Goal: Information Seeking & Learning: Find specific fact

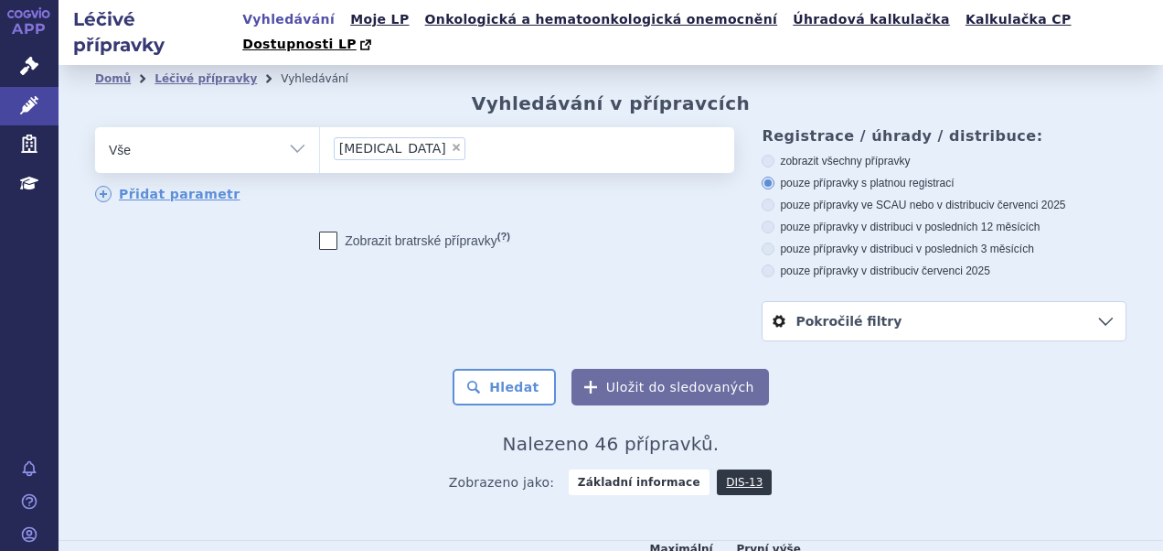
click at [1070, 92] on div "Domů Léčivé přípravky Vyhledávání Vyhledávání v přípravcích odstranit Vše Přípr…" at bounding box center [611, 299] width 1105 height 415
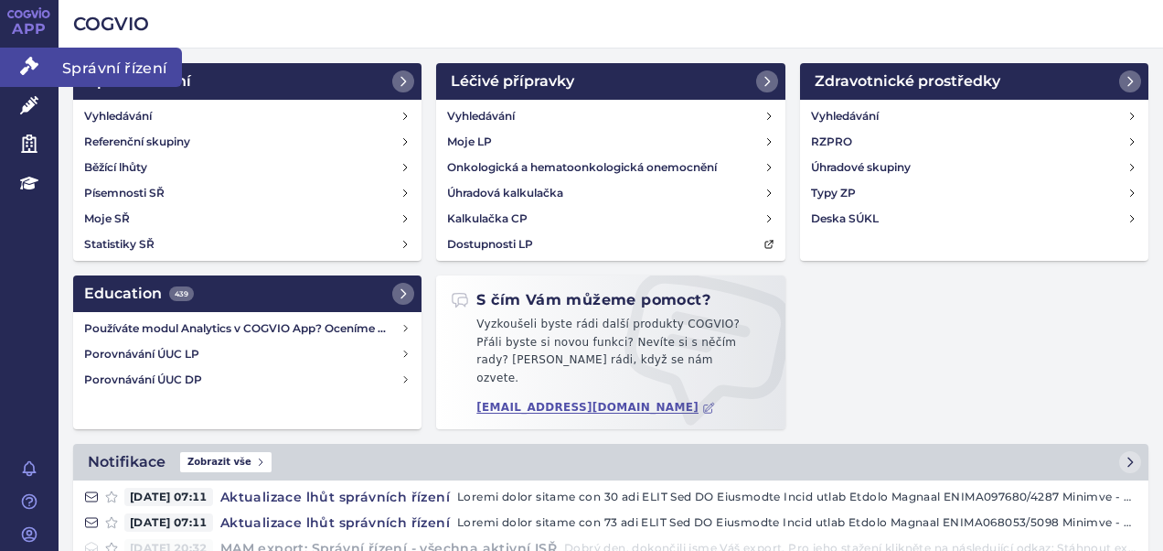
click at [30, 70] on icon at bounding box center [29, 66] width 18 height 18
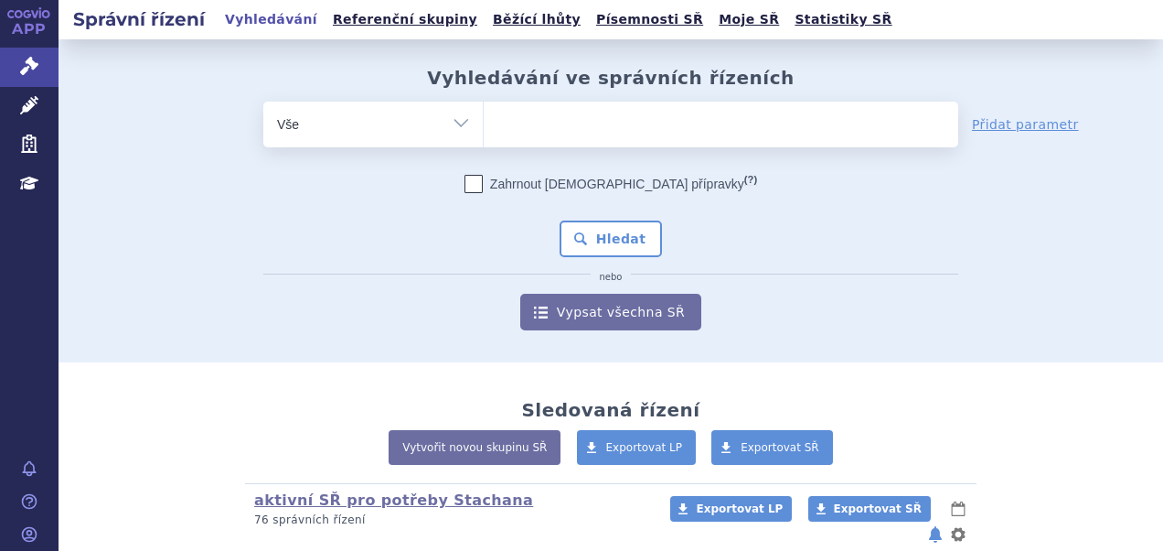
click at [508, 114] on ul at bounding box center [721, 121] width 475 height 38
click at [484, 114] on select at bounding box center [483, 124] width 1 height 46
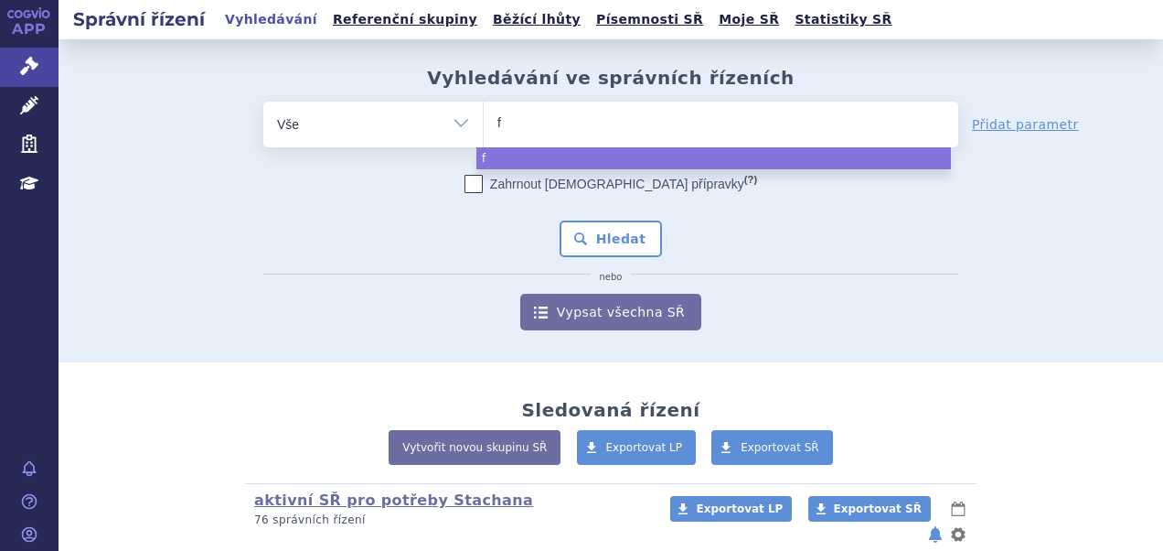
type input "fi"
type input "fil"
type input "filsu"
type input "filsuv"
type input "filsuve"
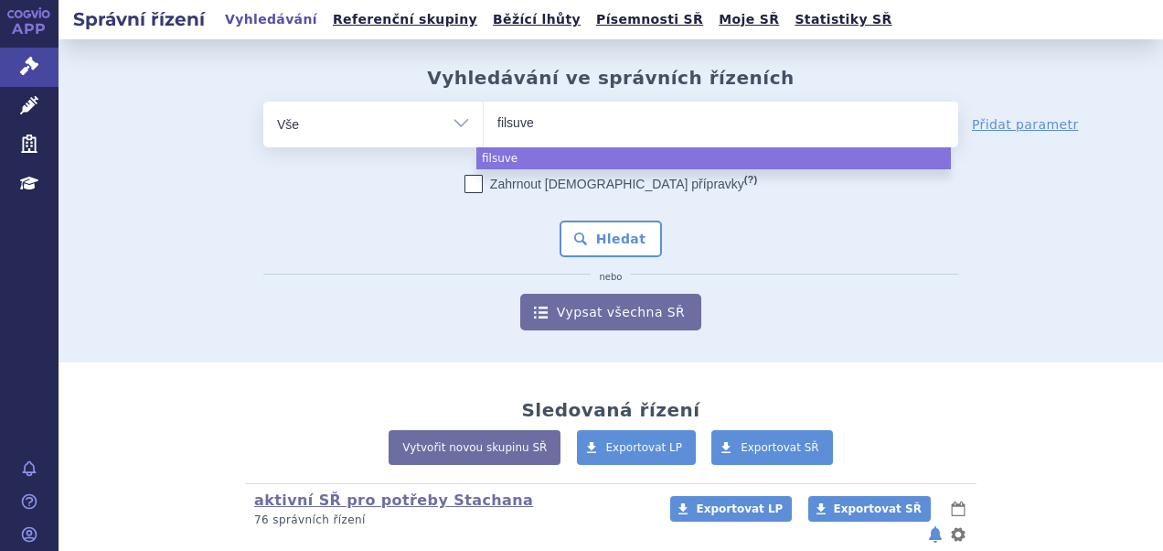
type input "filsuvez"
select select "filsuvez"
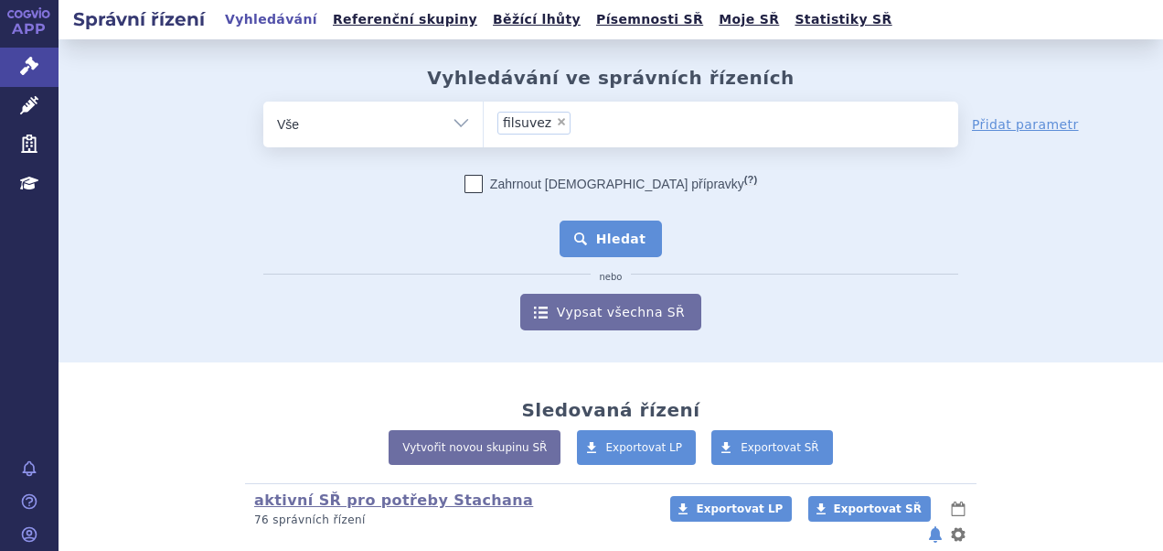
click at [585, 228] on button "Hledat" at bounding box center [611, 238] width 103 height 37
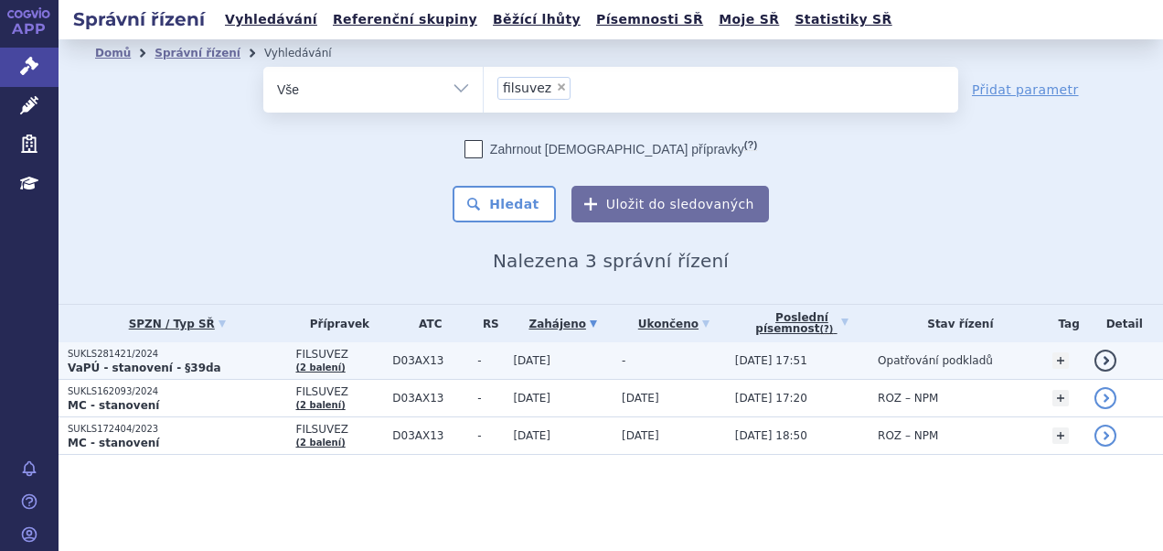
click at [432, 369] on td "D03AX13" at bounding box center [425, 360] width 85 height 37
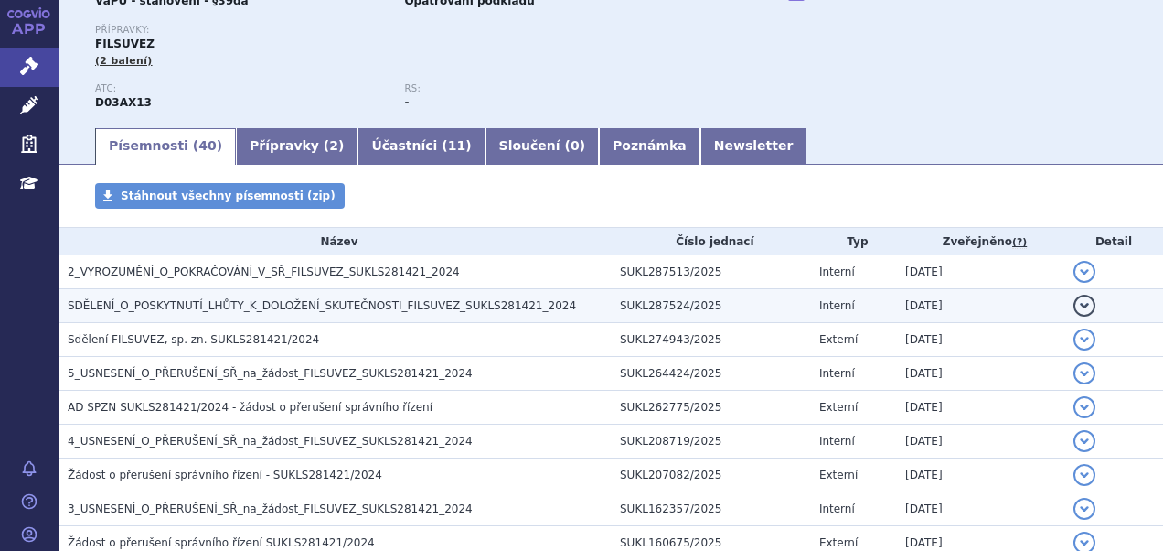
scroll to position [274, 0]
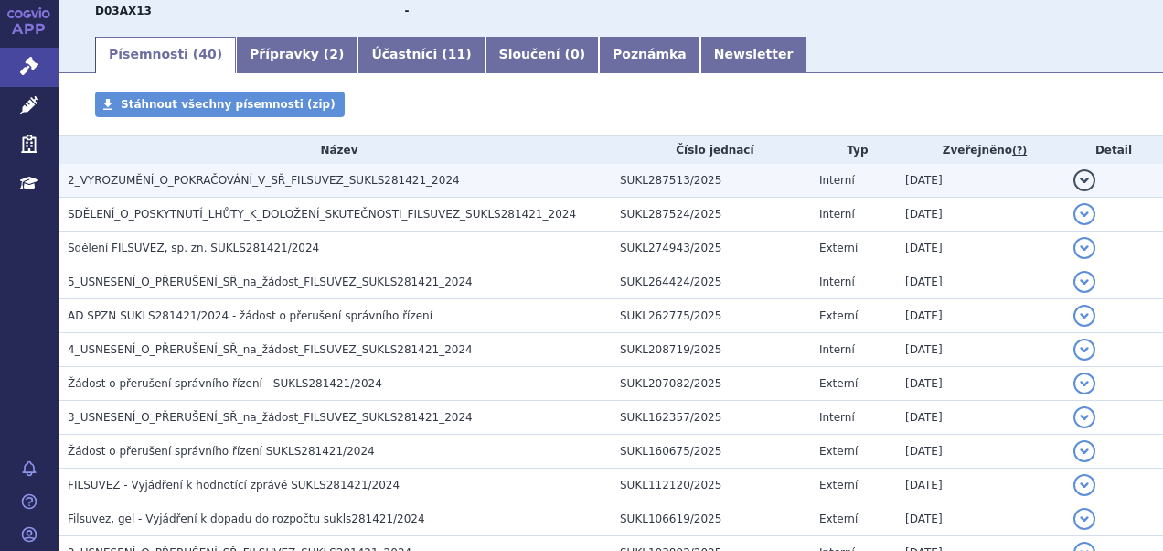
click at [316, 189] on h3 "2_VYROZUMĚNÍ_O_POKRAČOVÁNÍ_V_SŘ_FILSUVEZ_SUKLS281421_2024" at bounding box center [339, 180] width 543 height 18
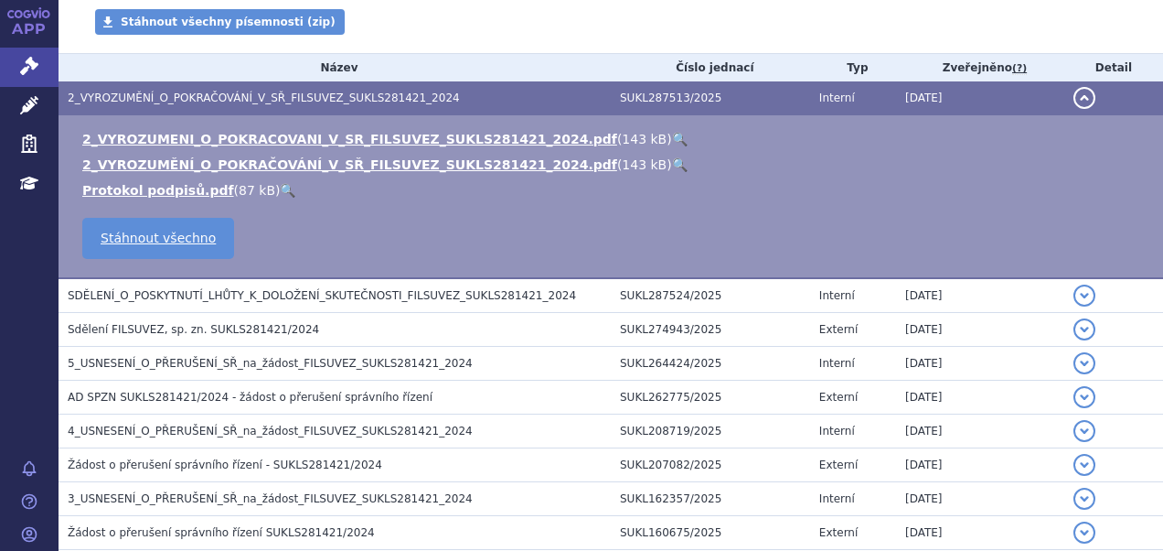
scroll to position [366, 0]
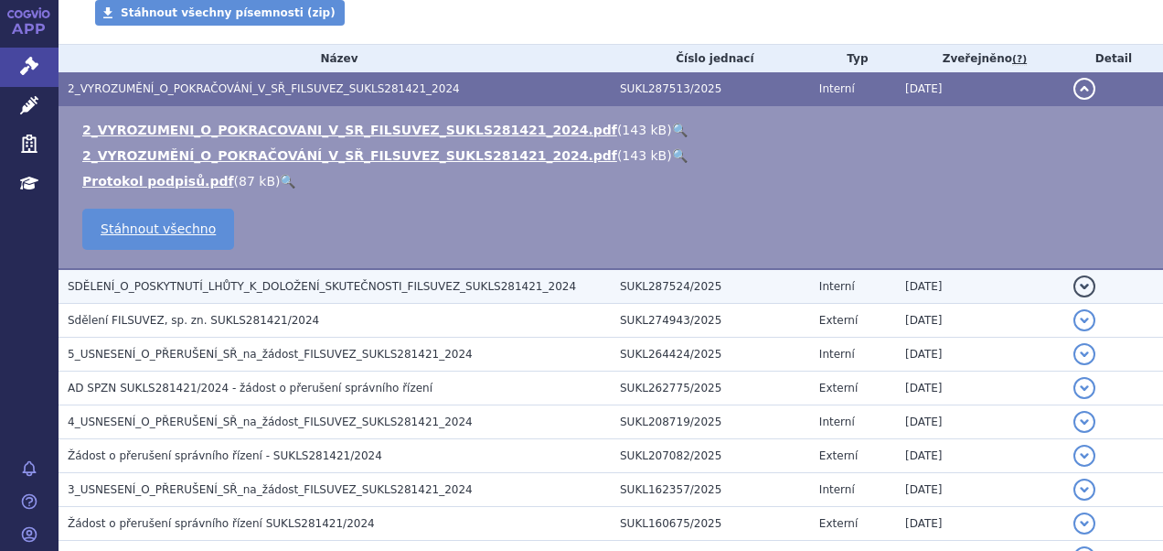
click at [292, 284] on span "SDĚLENÍ_O_POSKYTNUTÍ_LHŮTY_K_DOLOŽENÍ_SKUTEČNOSTI_FILSUVEZ_SUKLS281421_2024" at bounding box center [322, 286] width 509 height 13
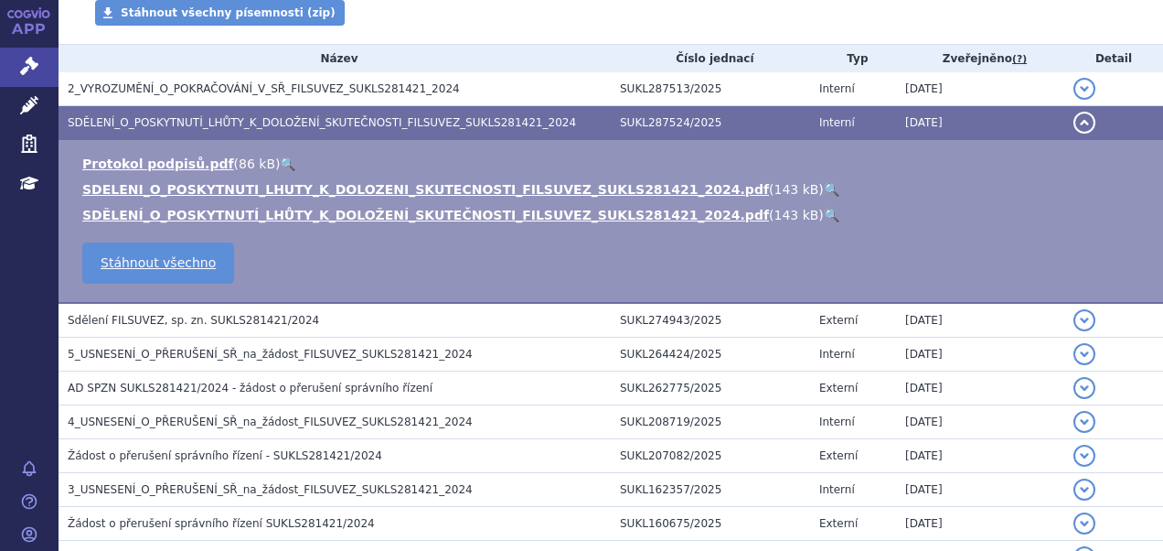
click at [824, 190] on link "🔍" at bounding box center [832, 189] width 16 height 15
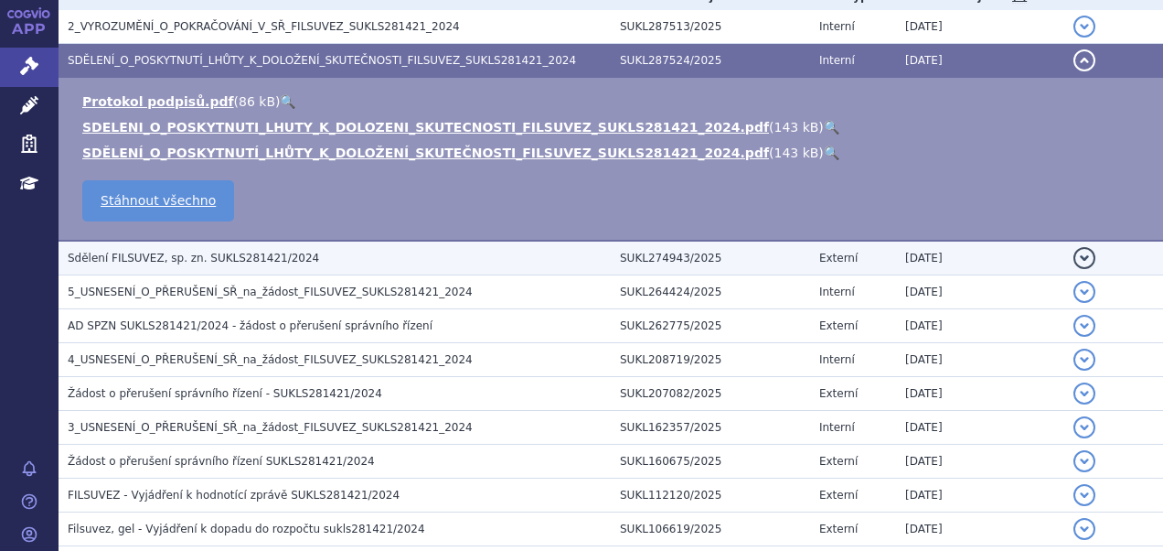
scroll to position [457, 0]
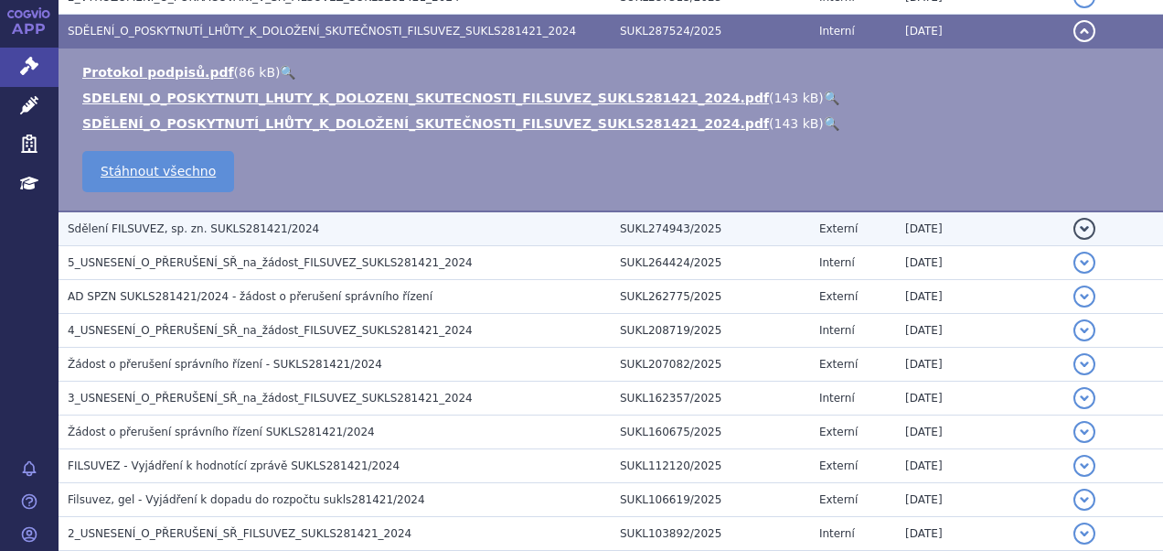
click at [241, 234] on span "Sdělení FILSUVEZ, sp. zn. SUKLS281421/2024" at bounding box center [194, 228] width 252 height 13
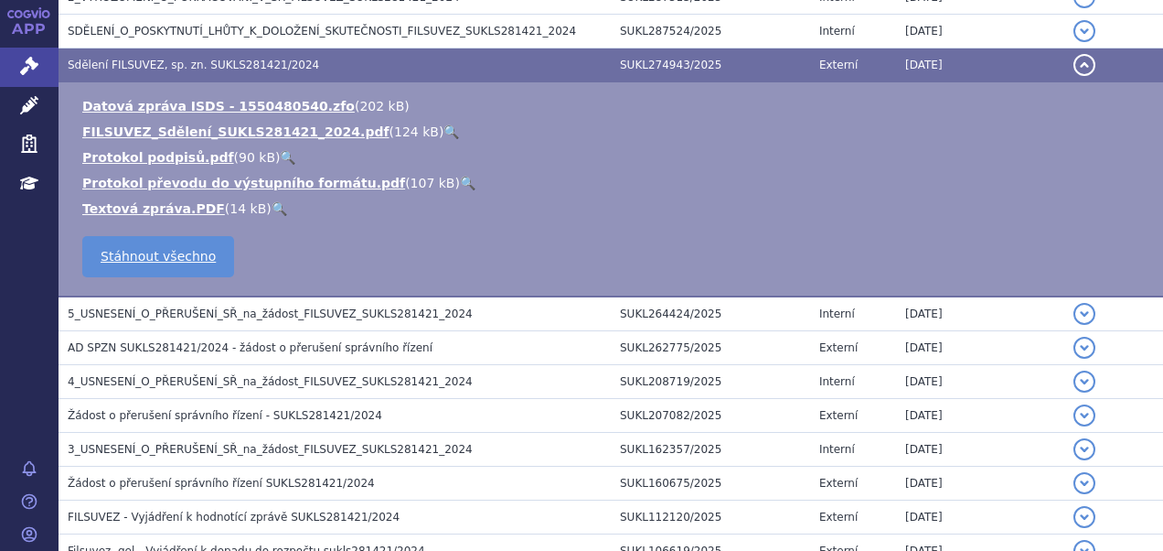
click at [444, 128] on link "🔍" at bounding box center [452, 131] width 16 height 15
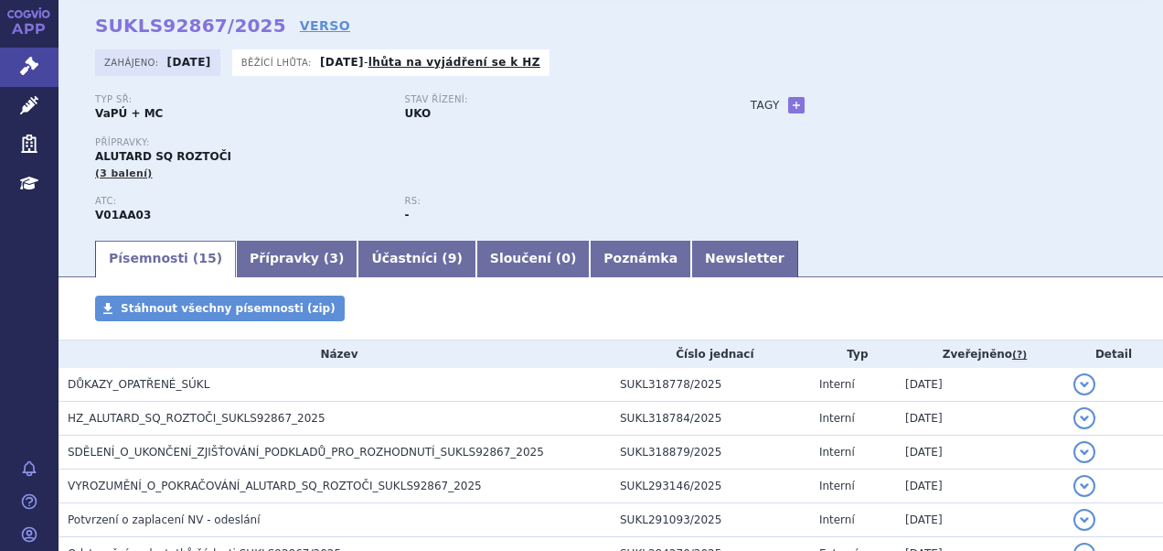
scroll to position [183, 0]
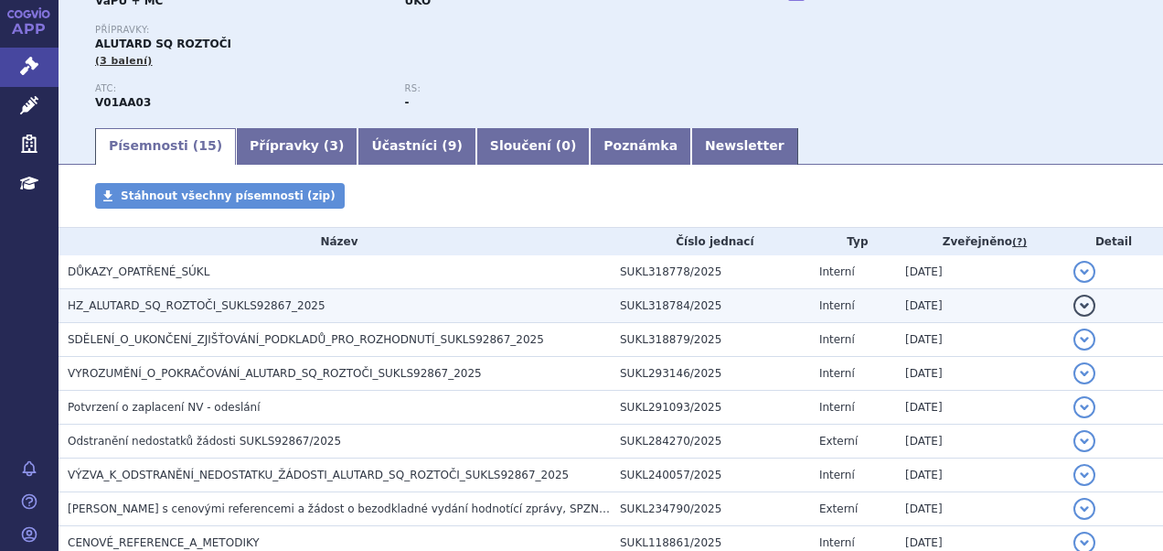
click at [291, 304] on span "HZ_ALUTARD_SQ_ROZTOČI_SUKLS92867_2025" at bounding box center [197, 305] width 258 height 13
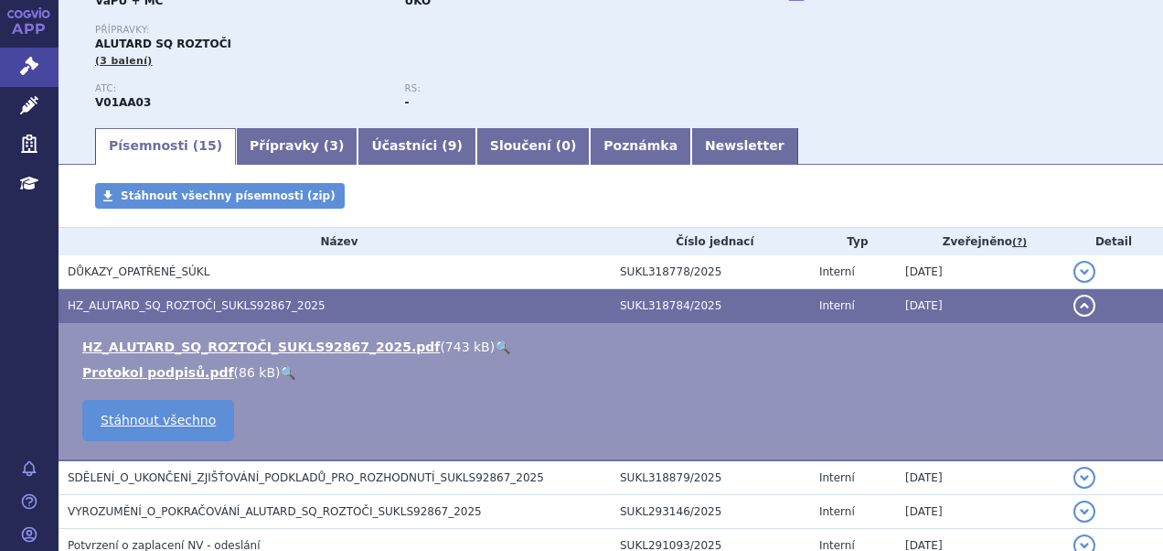
click at [495, 347] on link "🔍" at bounding box center [503, 346] width 16 height 15
